Goal: Task Accomplishment & Management: Manage account settings

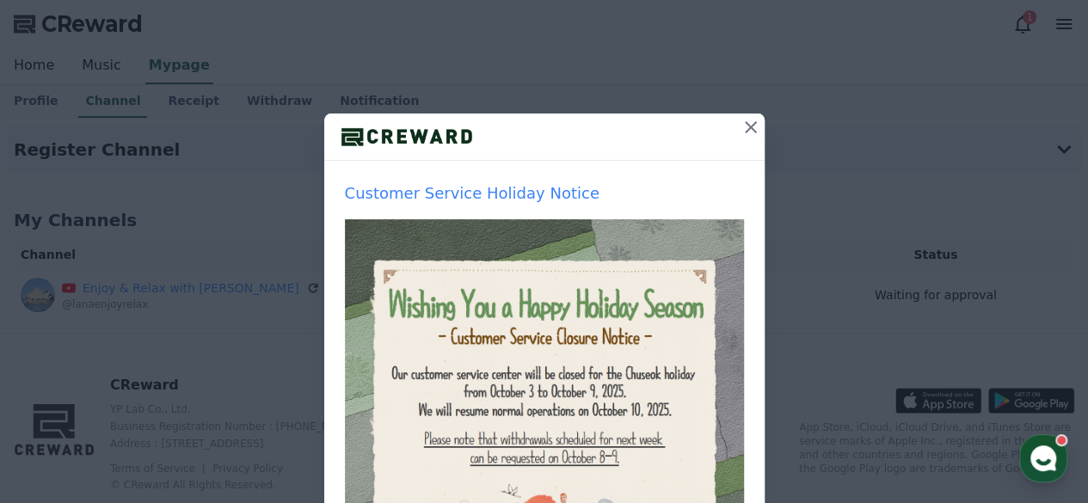
scroll to position [172, 0]
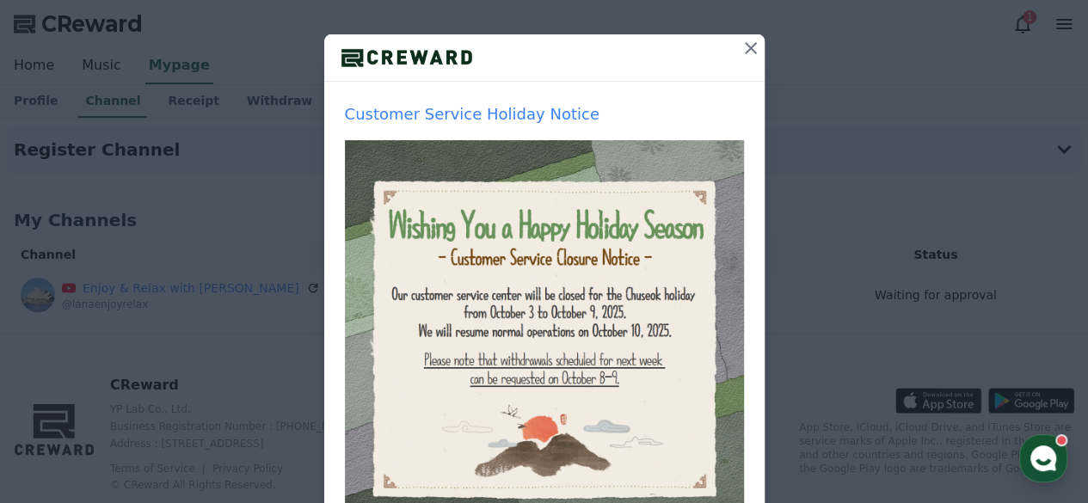
click at [740, 51] on icon at bounding box center [750, 48] width 21 height 21
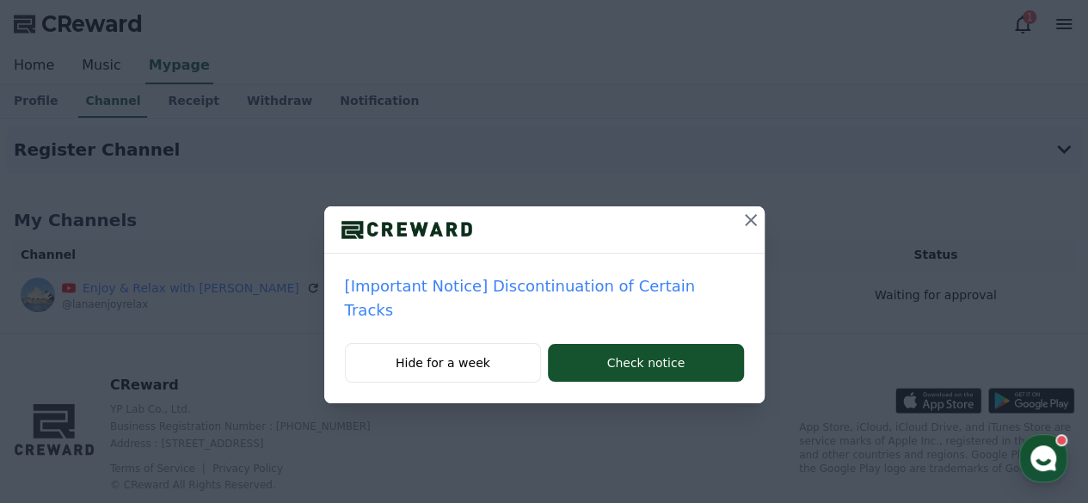
scroll to position [0, 0]
click at [740, 214] on icon at bounding box center [750, 220] width 21 height 21
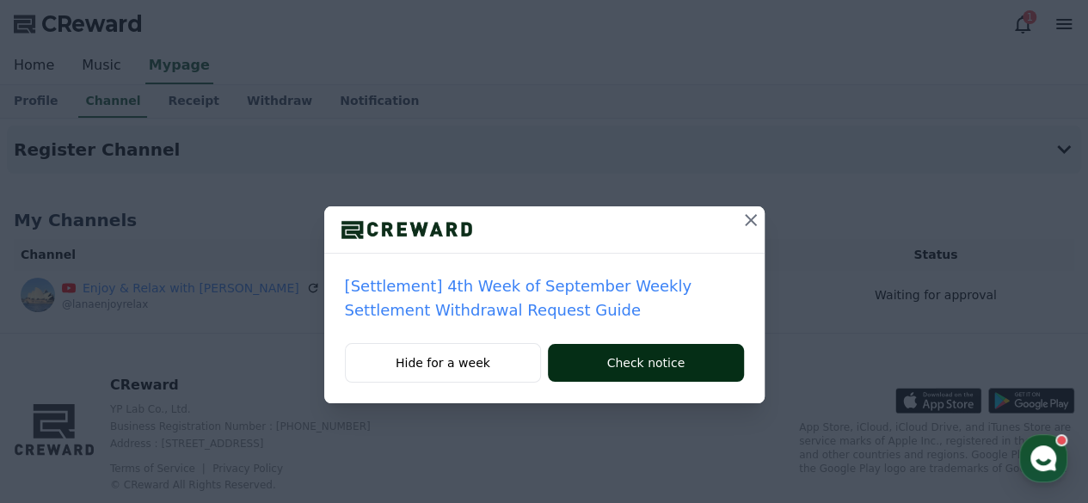
click at [677, 359] on button "Check notice" at bounding box center [645, 363] width 195 height 38
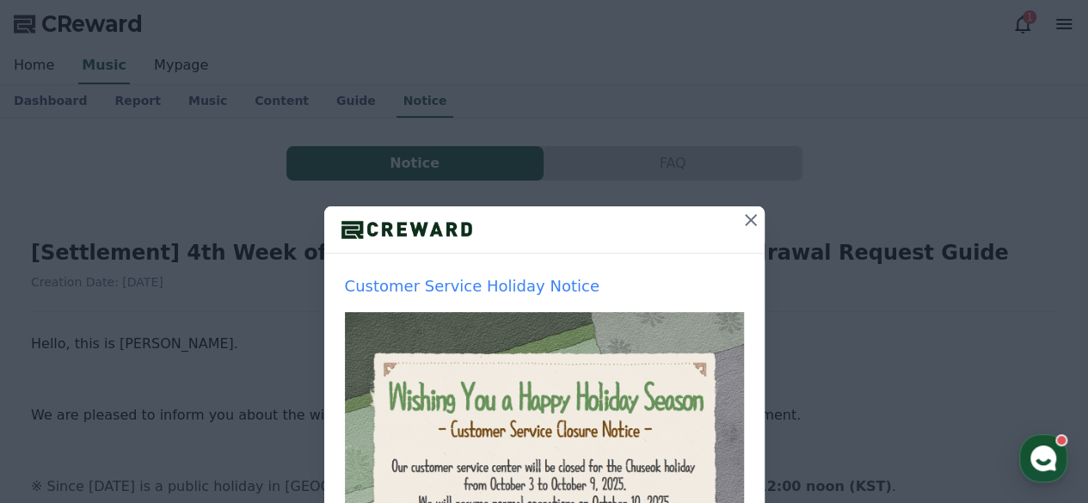
click at [746, 220] on icon at bounding box center [750, 220] width 21 height 21
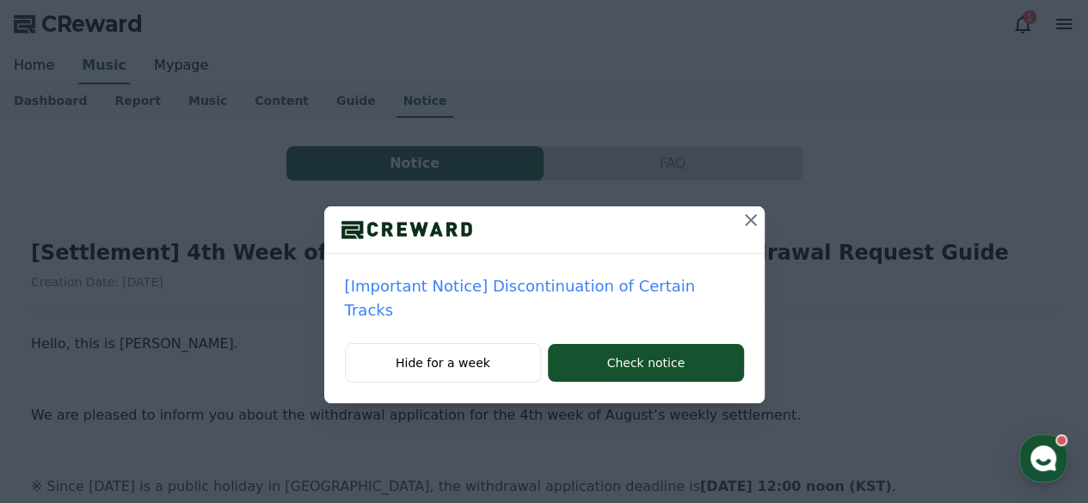
click at [740, 217] on icon at bounding box center [750, 220] width 21 height 21
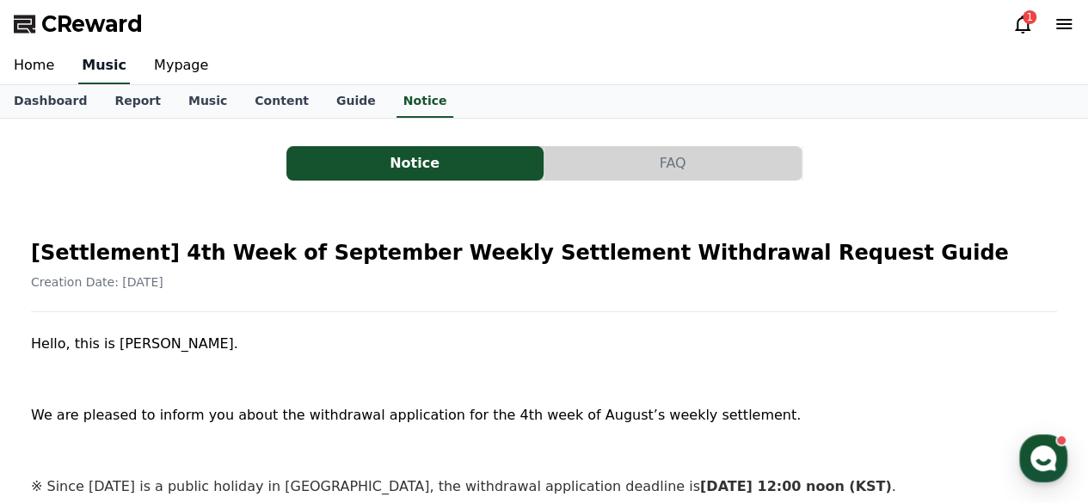
click at [105, 64] on link "Music" at bounding box center [104, 66] width 52 height 36
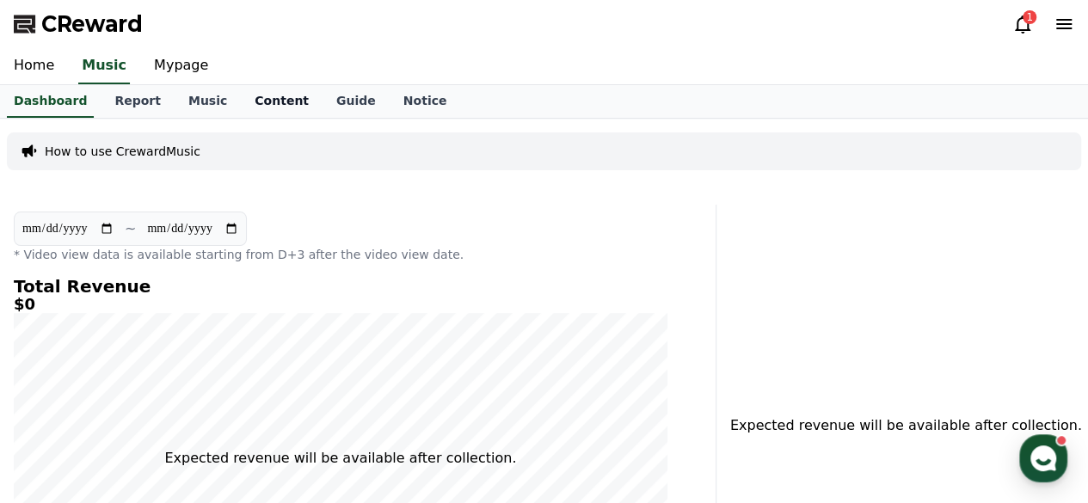
click at [245, 97] on link "Content" at bounding box center [282, 101] width 82 height 33
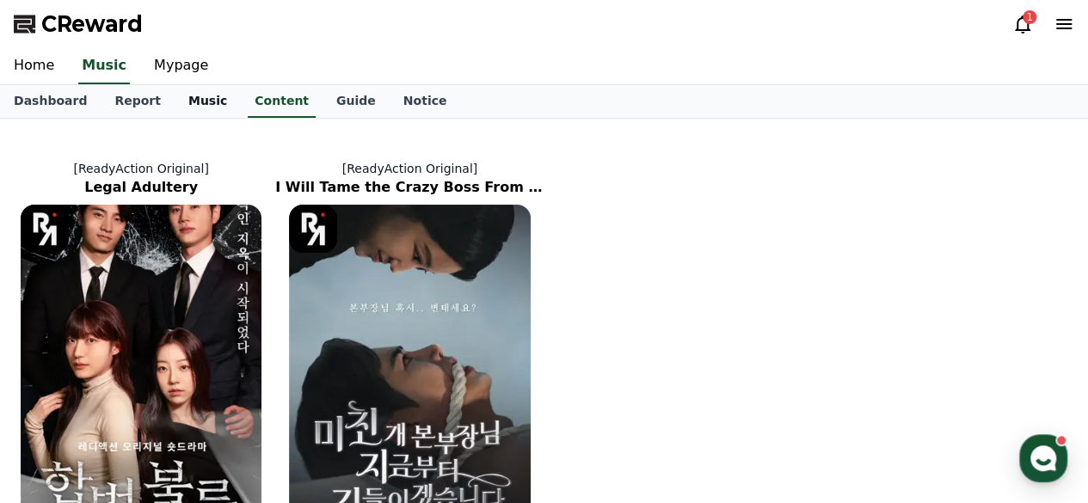
click at [180, 98] on link "Music" at bounding box center [208, 101] width 66 height 33
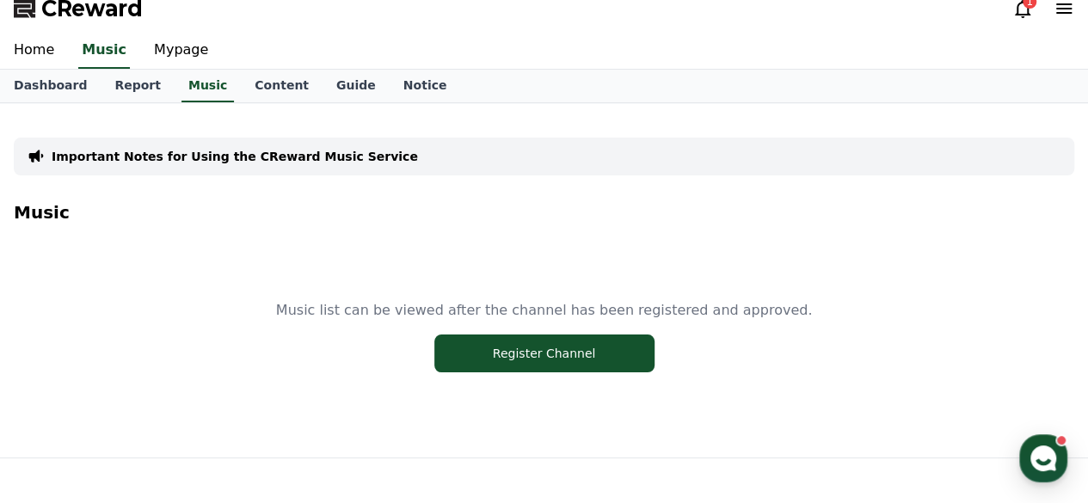
scroll to position [182, 0]
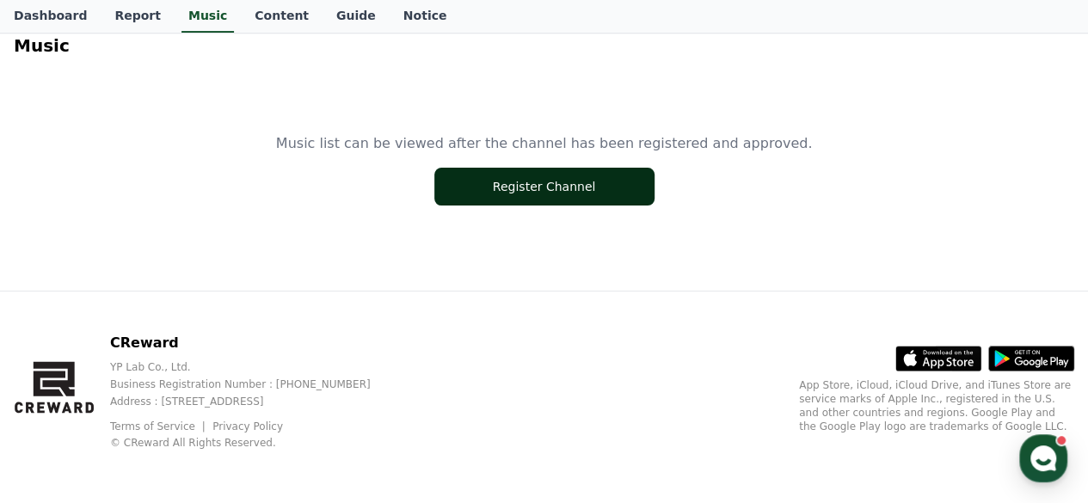
click at [539, 187] on button "Register Channel" at bounding box center [544, 187] width 220 height 38
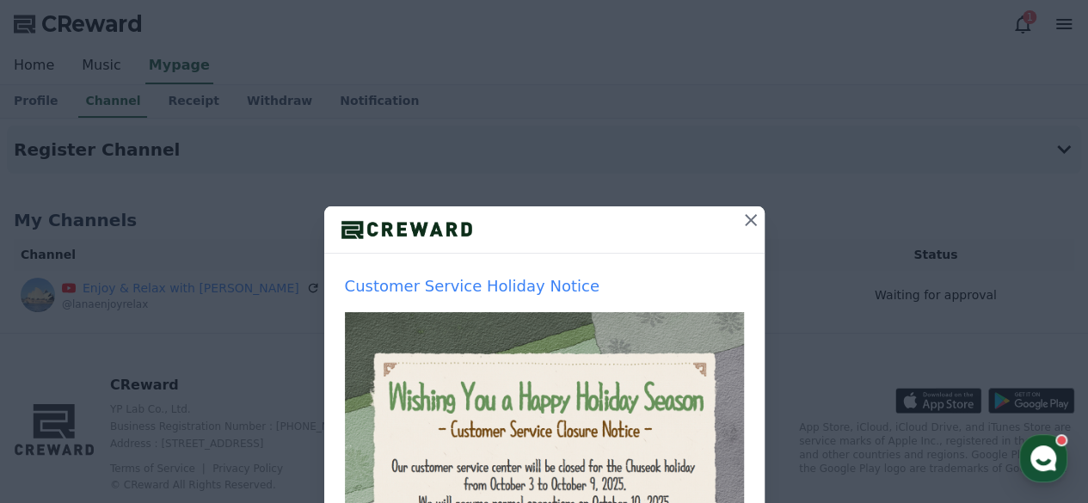
click at [740, 216] on icon at bounding box center [750, 220] width 21 height 21
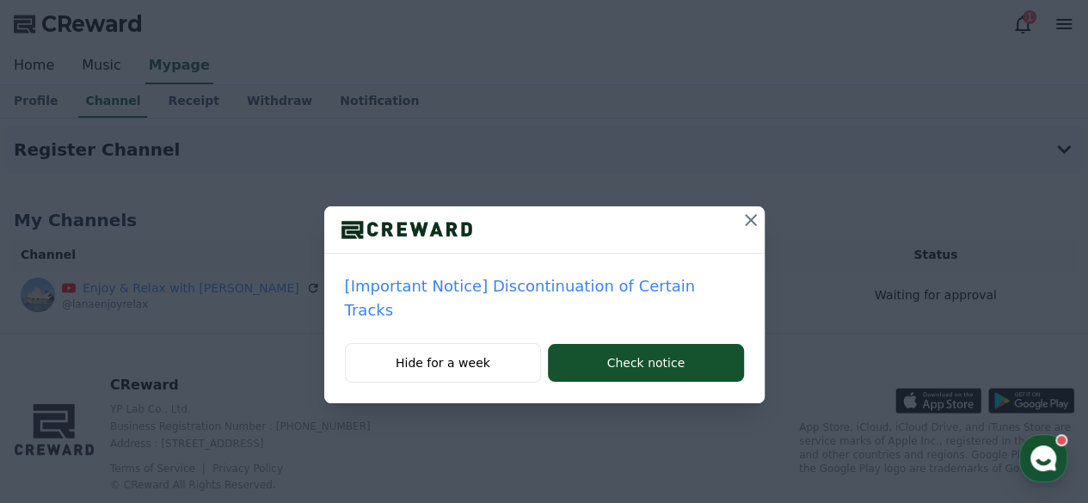
click at [740, 219] on icon at bounding box center [750, 220] width 21 height 21
